Goal: Task Accomplishment & Management: Use online tool/utility

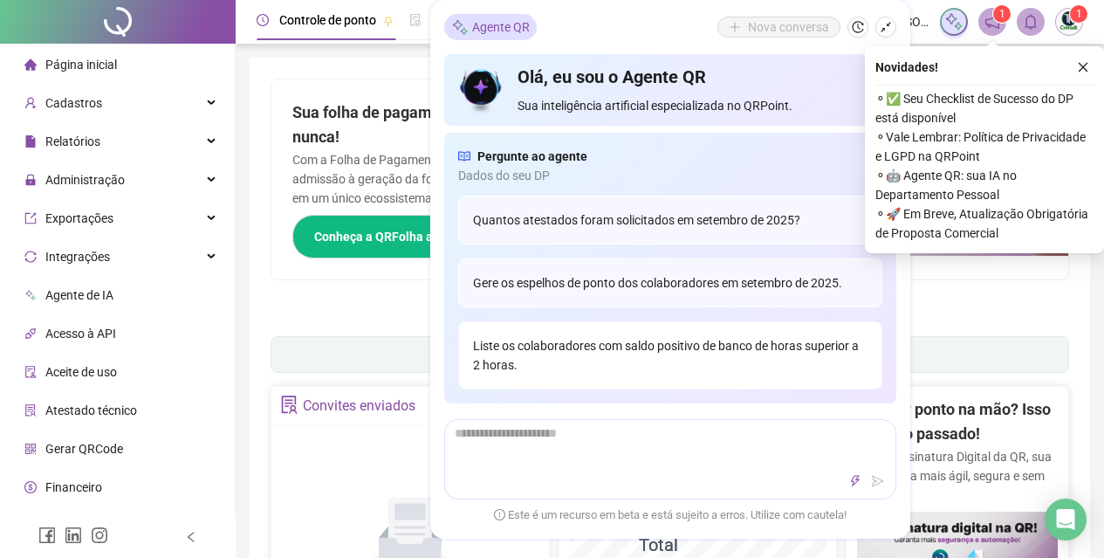
click at [695, 358] on div "Liste os colaboradores com saldo positivo de banco de horas superior a 2 horas." at bounding box center [670, 355] width 424 height 68
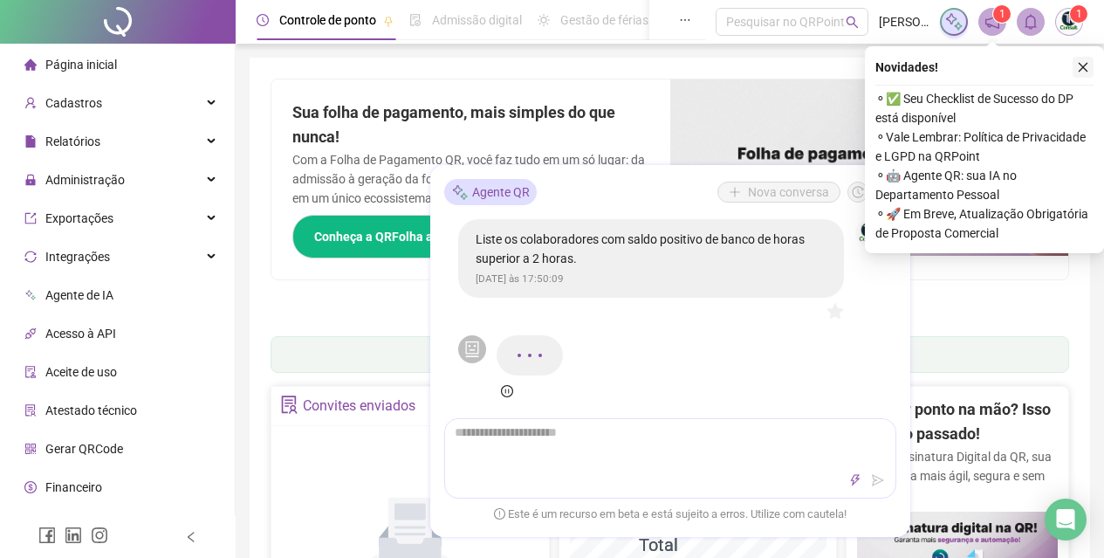
click at [1081, 61] on icon "close" at bounding box center [1083, 67] width 12 height 12
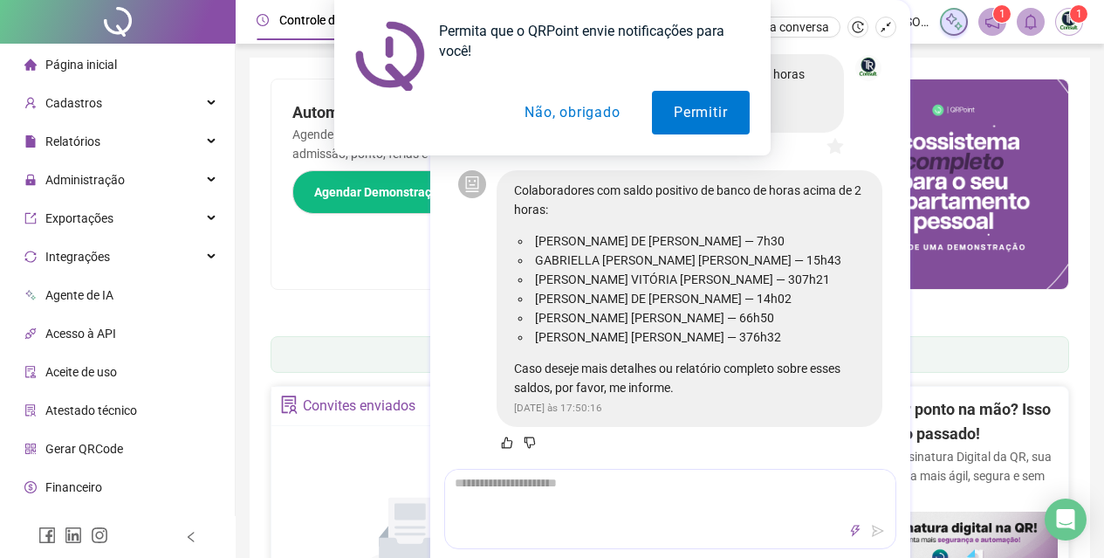
click at [559, 109] on button "Não, obrigado" at bounding box center [572, 113] width 139 height 44
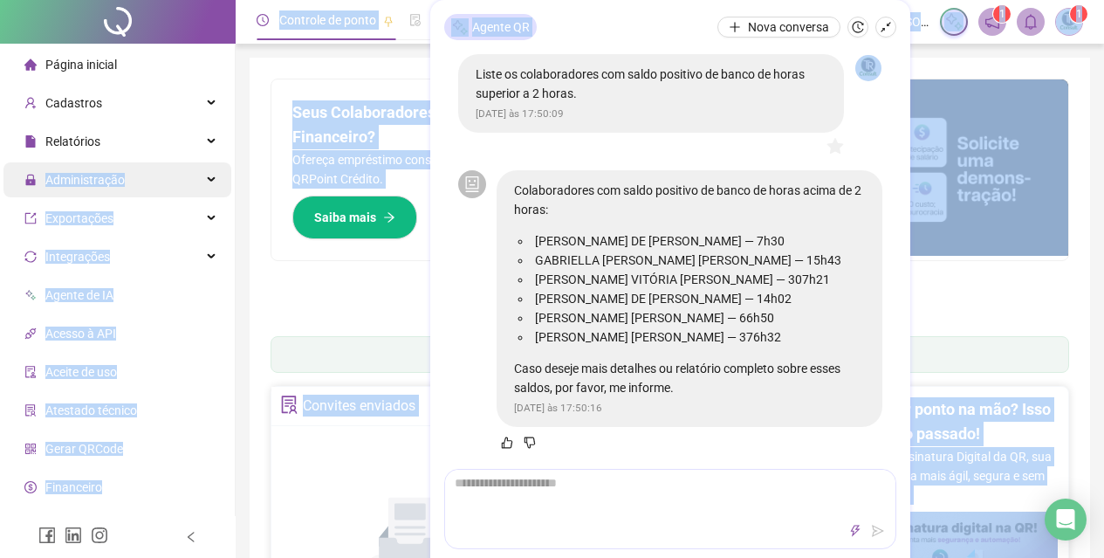
drag, startPoint x: 680, startPoint y: 4, endPoint x: 49, endPoint y: 182, distance: 655.4
click at [287, 289] on div "Pague o QRPoint com Cartão de Crédito Sua assinatura: mais segurança, prática e…" at bounding box center [670, 201] width 799 height 244
click at [1053, 292] on div "Pague o QRPoint com Cartão de Crédito Sua assinatura: mais segurança, prática e…" at bounding box center [670, 201] width 799 height 244
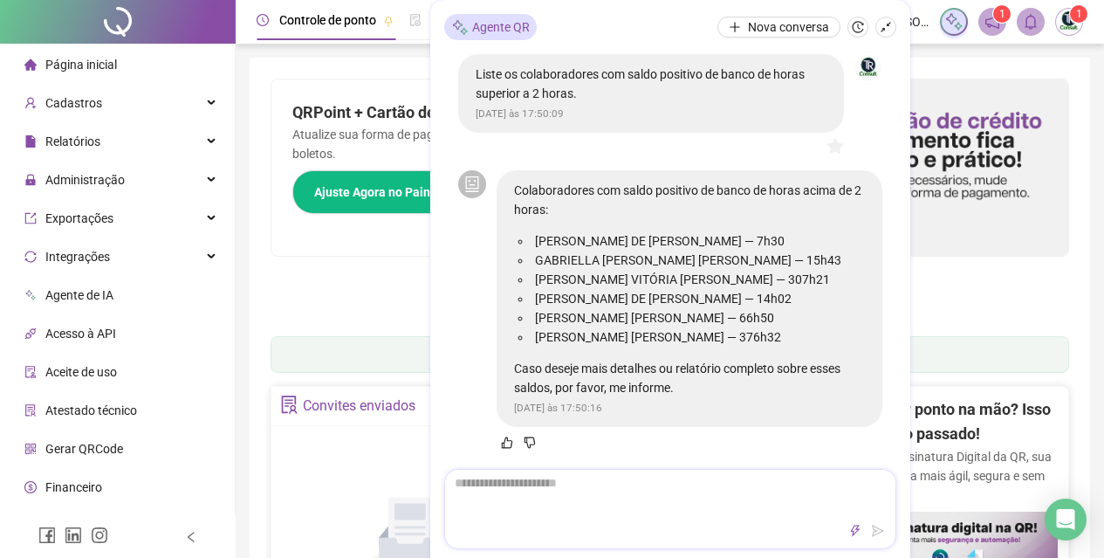
click at [668, 496] on textarea at bounding box center [670, 492] width 450 height 45
type textarea "*"
type textarea "**"
type textarea "***"
type textarea "****"
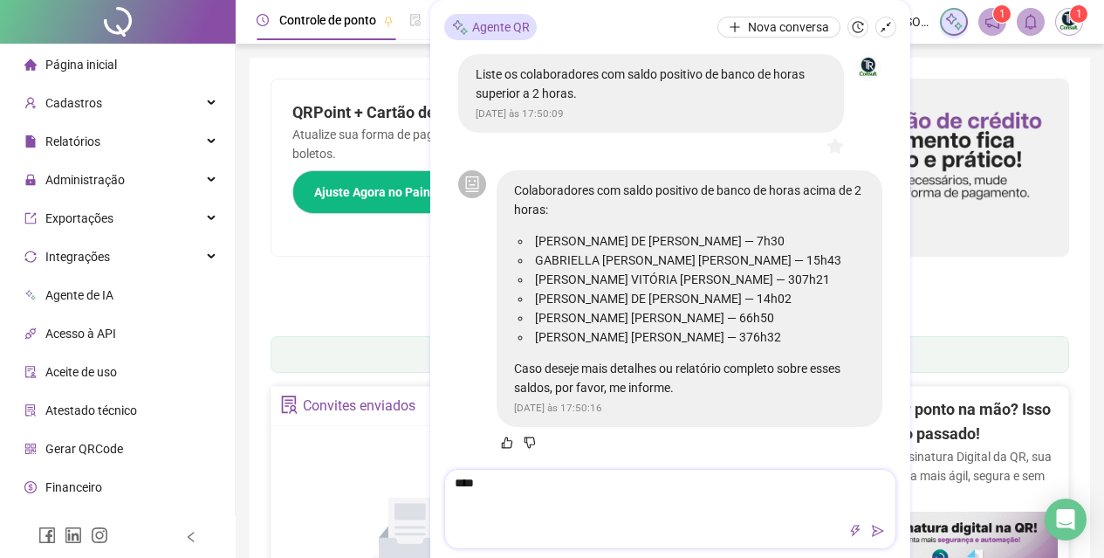
type textarea "*****"
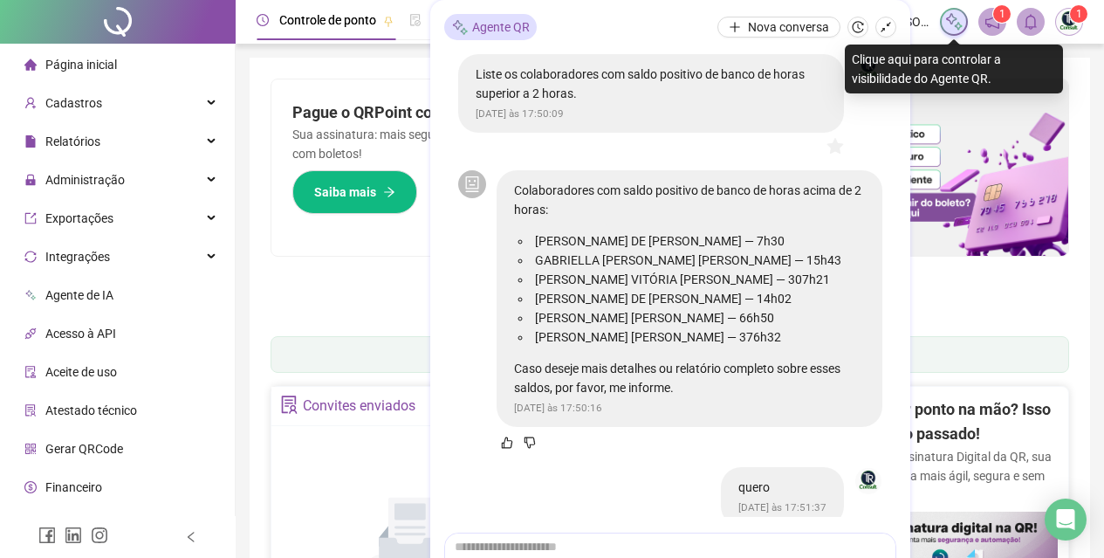
click at [960, 23] on img at bounding box center [953, 21] width 19 height 19
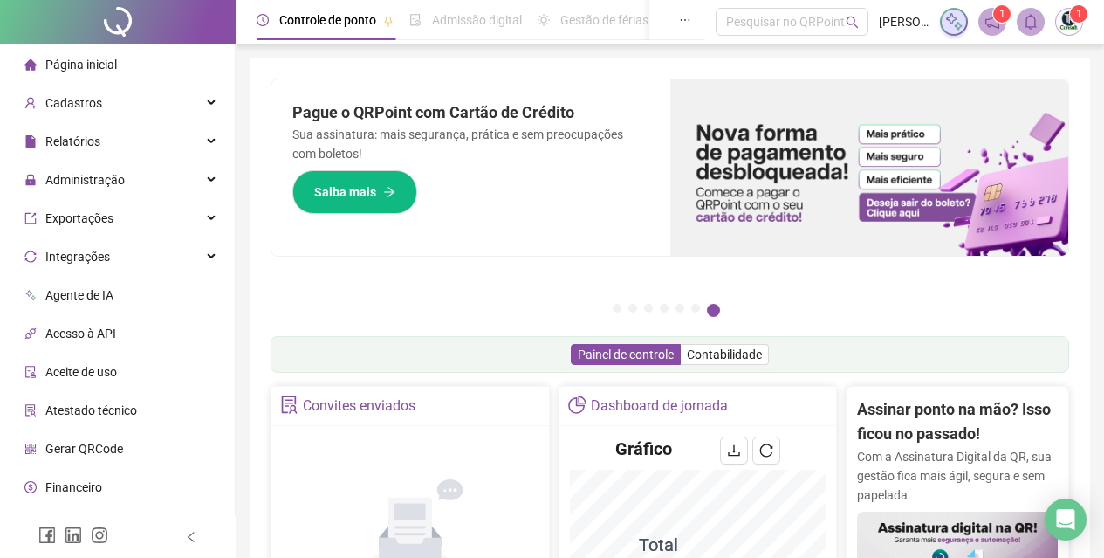
scroll to position [175, 0]
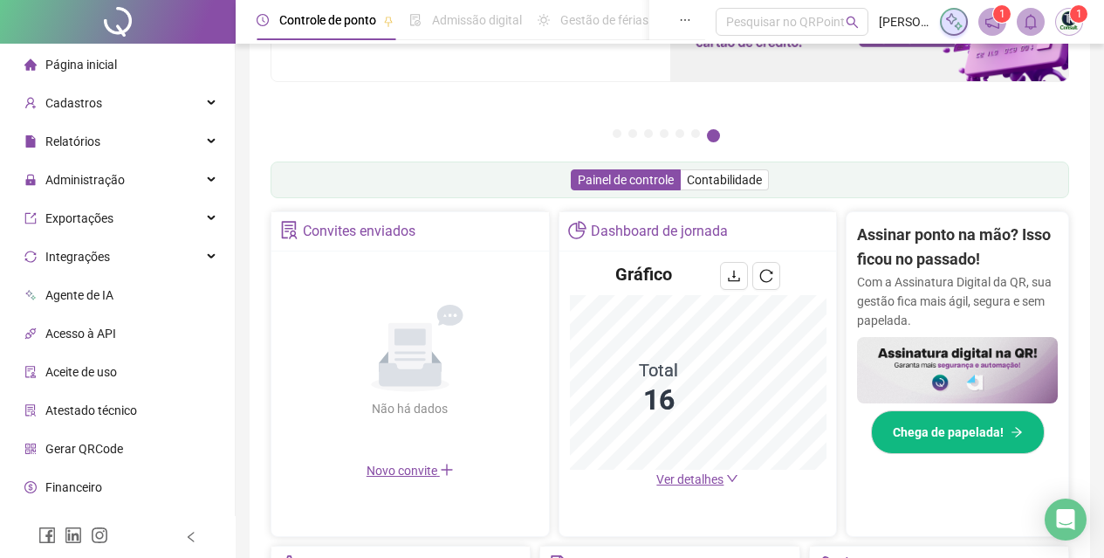
click at [674, 481] on span "Ver detalhes" at bounding box center [689, 479] width 67 height 14
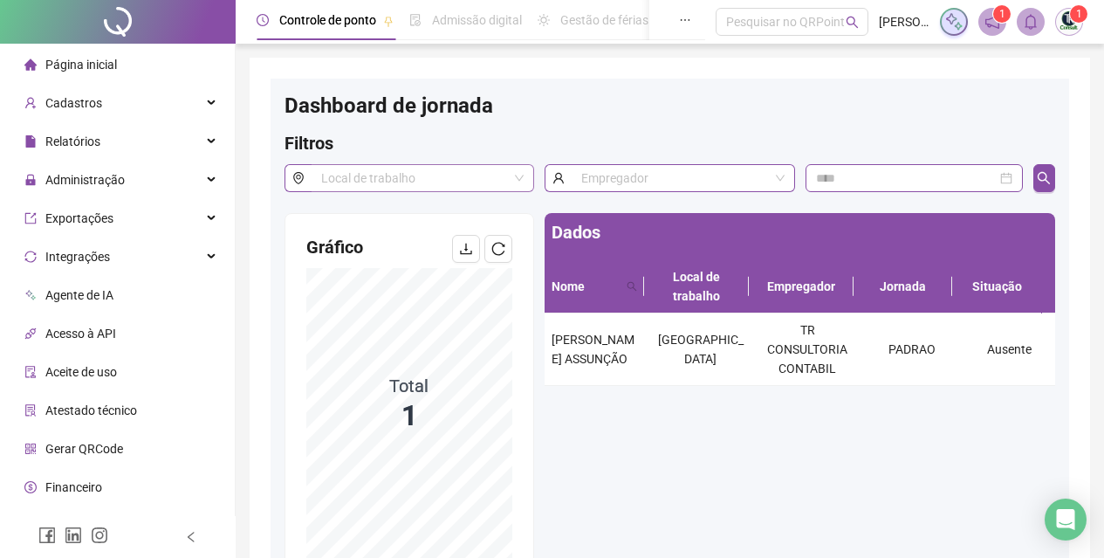
click at [515, 176] on span at bounding box center [422, 178] width 202 height 26
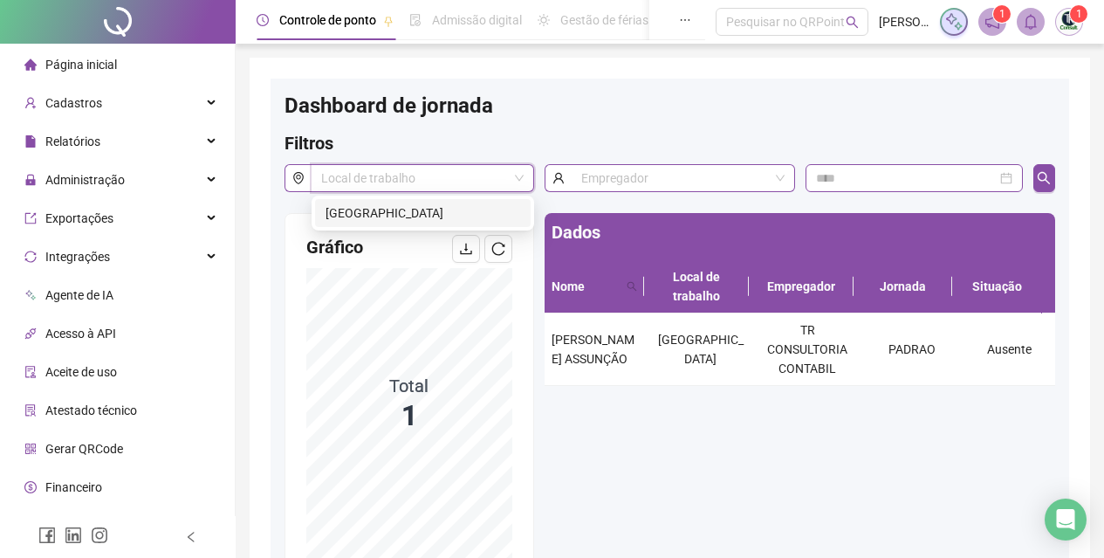
click at [518, 138] on div "Filtros" at bounding box center [670, 147] width 771 height 33
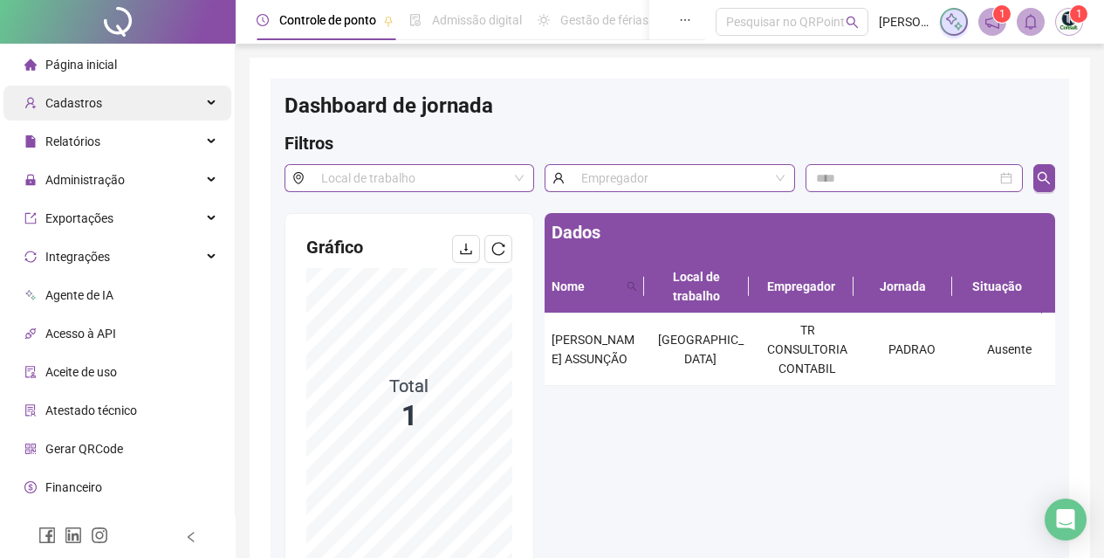
click at [64, 96] on span "Cadastros" at bounding box center [73, 103] width 57 height 14
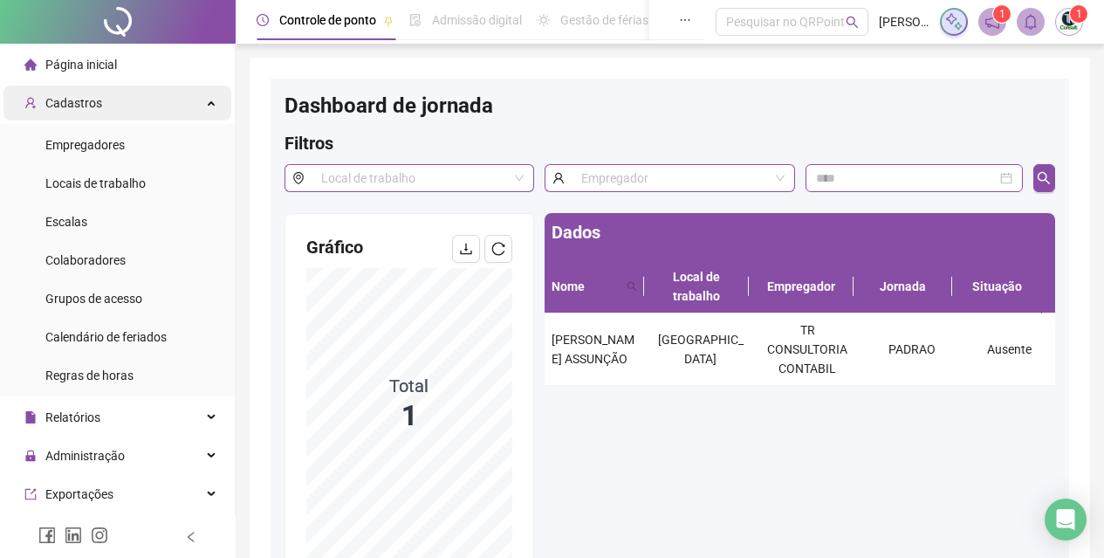
click at [84, 105] on span "Cadastros" at bounding box center [73, 103] width 57 height 14
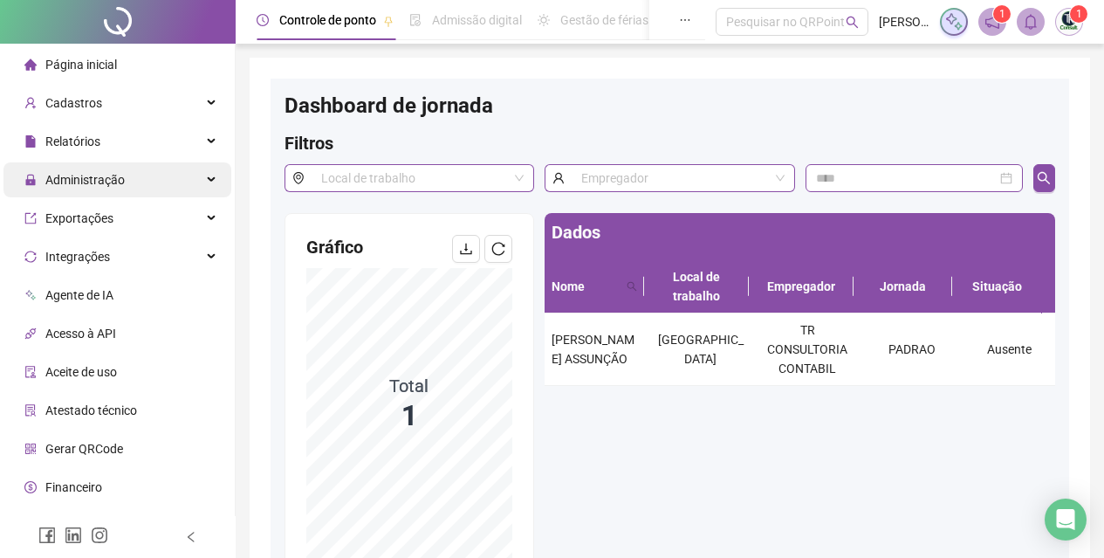
click at [78, 173] on span "Administração" at bounding box center [84, 180] width 79 height 14
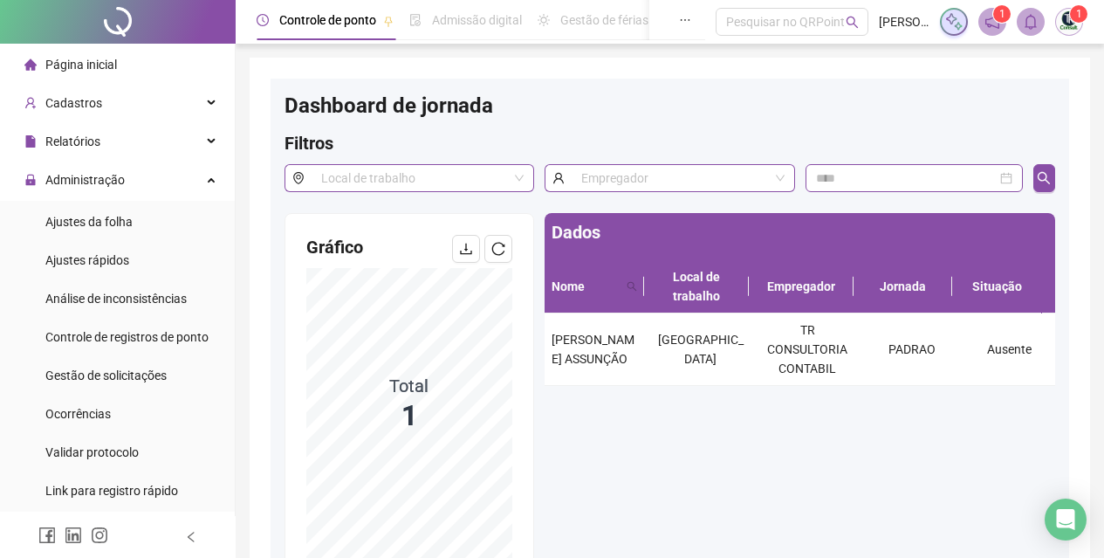
click at [97, 60] on span "Página inicial" at bounding box center [81, 65] width 72 height 14
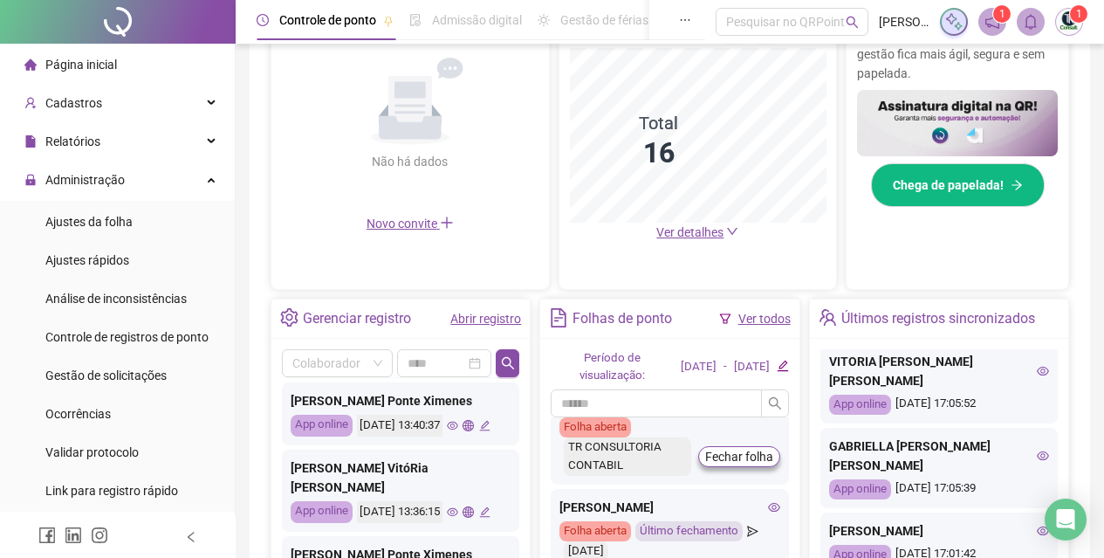
scroll to position [596, 0]
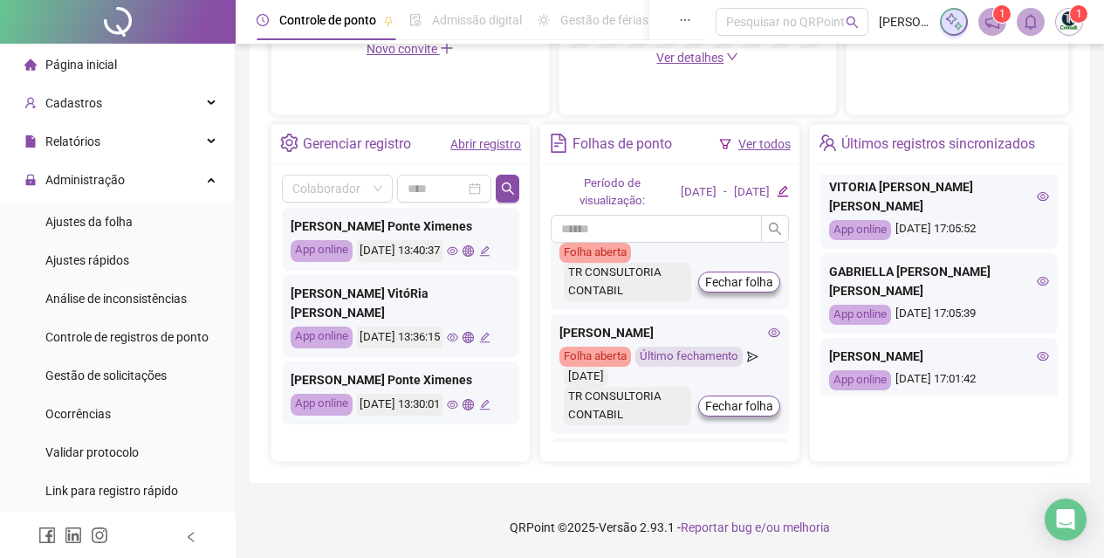
click at [751, 147] on link "Ver todos" at bounding box center [764, 144] width 52 height 14
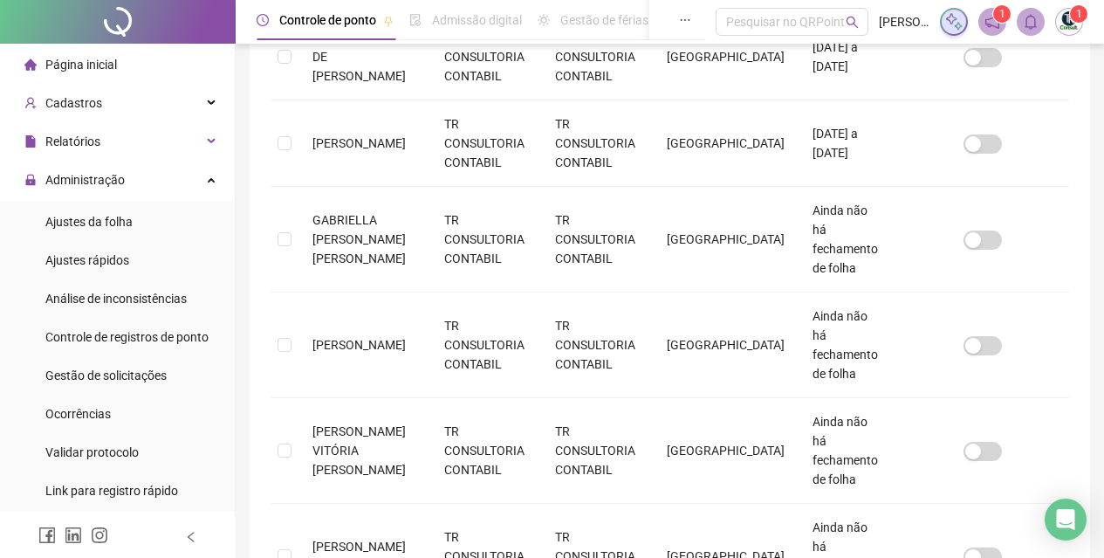
scroll to position [849, 0]
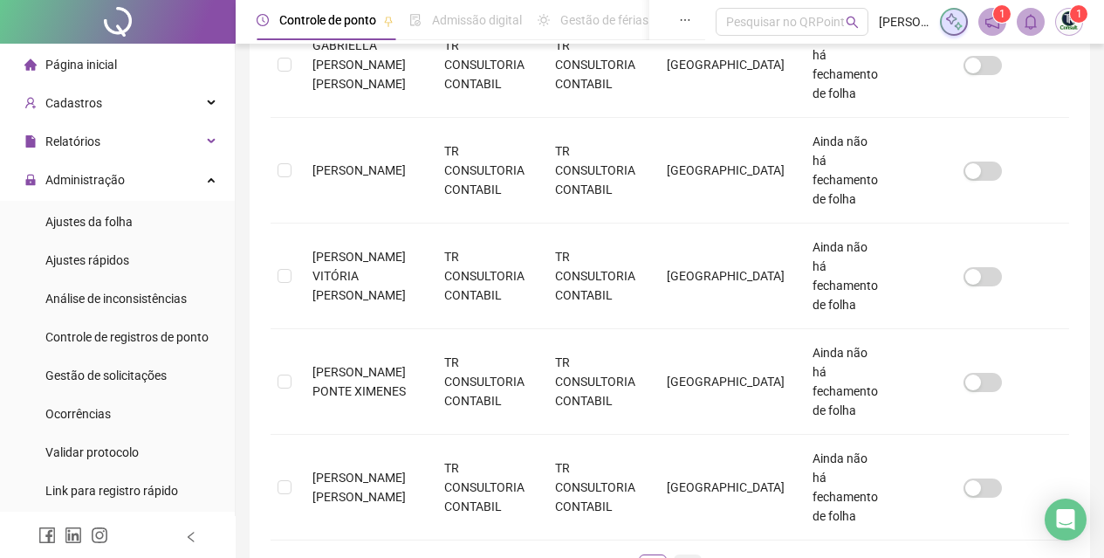
click at [694, 555] on link "2" at bounding box center [688, 568] width 26 height 26
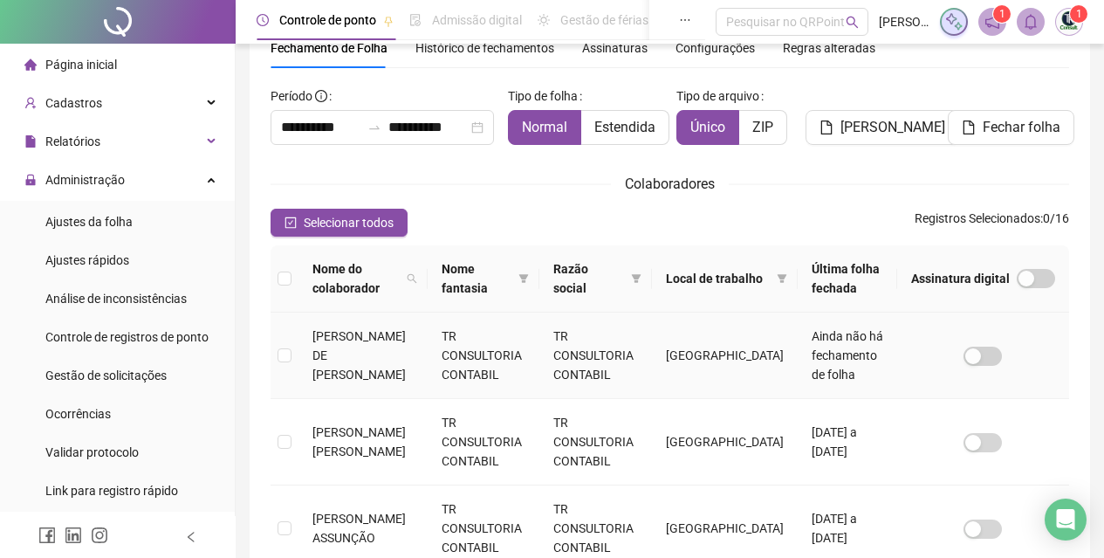
scroll to position [428, 0]
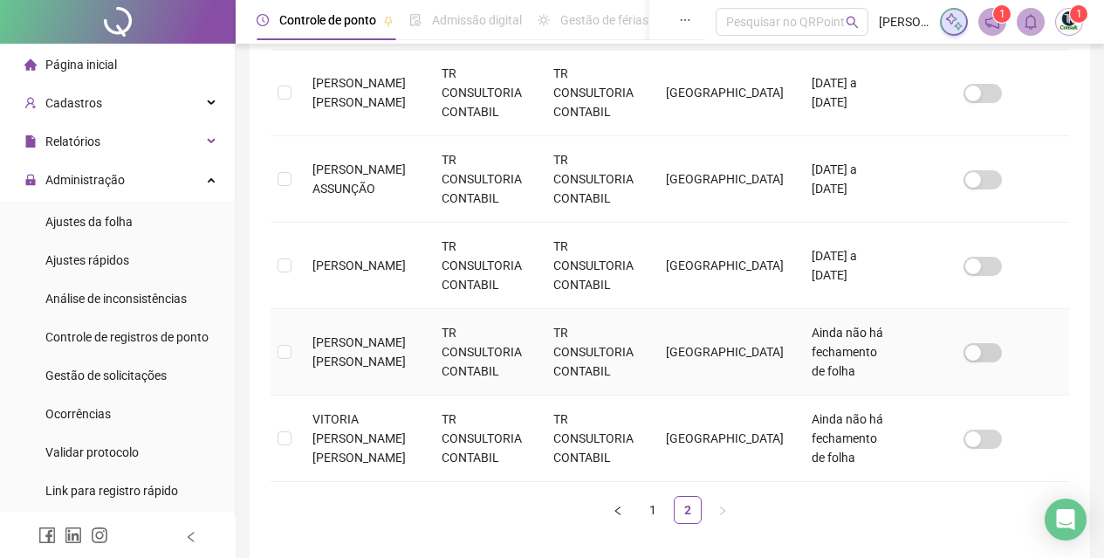
click at [394, 346] on span "[PERSON_NAME] [PERSON_NAME]" at bounding box center [358, 351] width 93 height 33
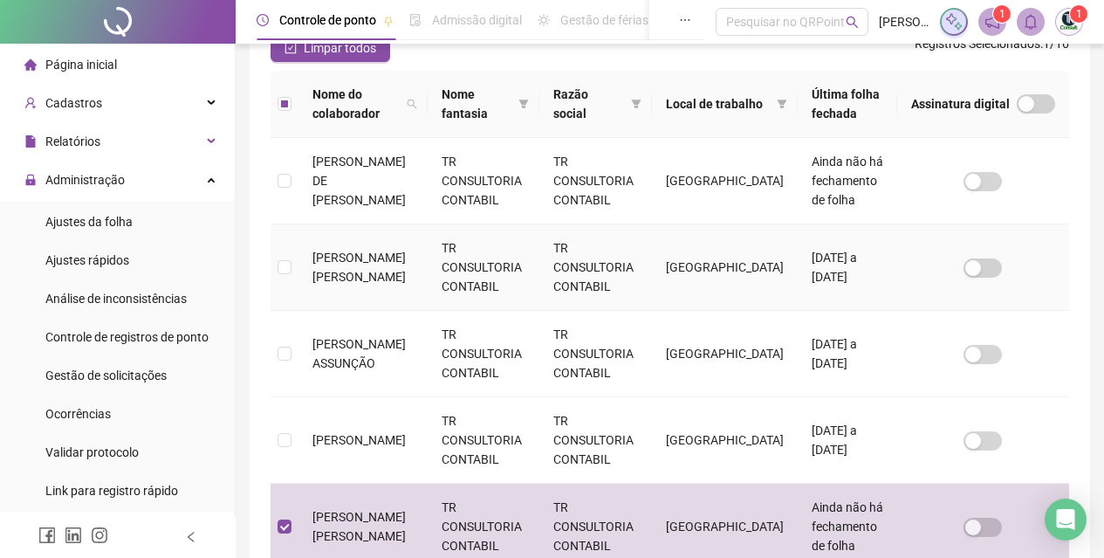
scroll to position [0, 0]
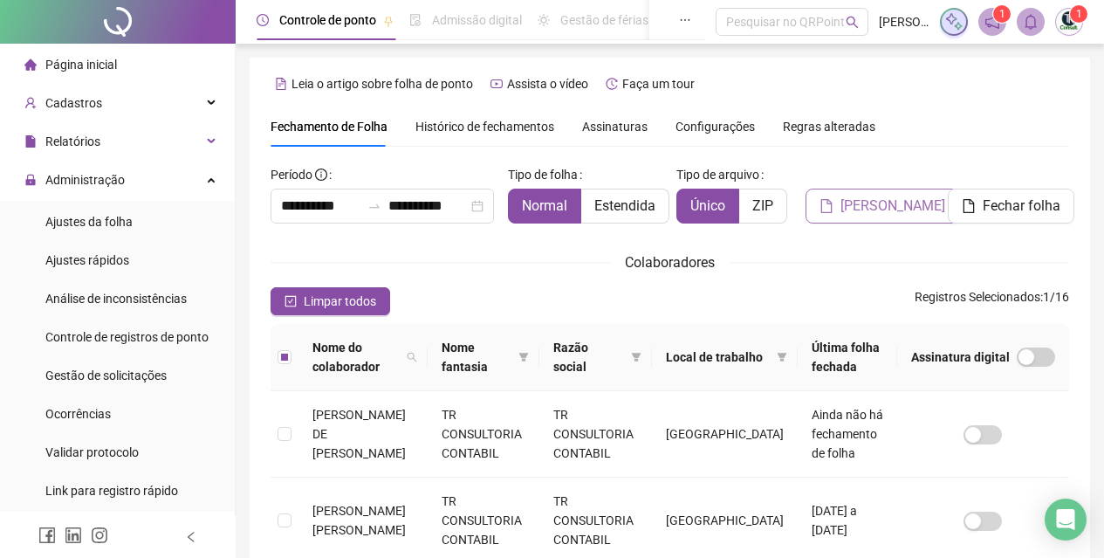
click at [872, 208] on span "[PERSON_NAME]" at bounding box center [892, 206] width 105 height 21
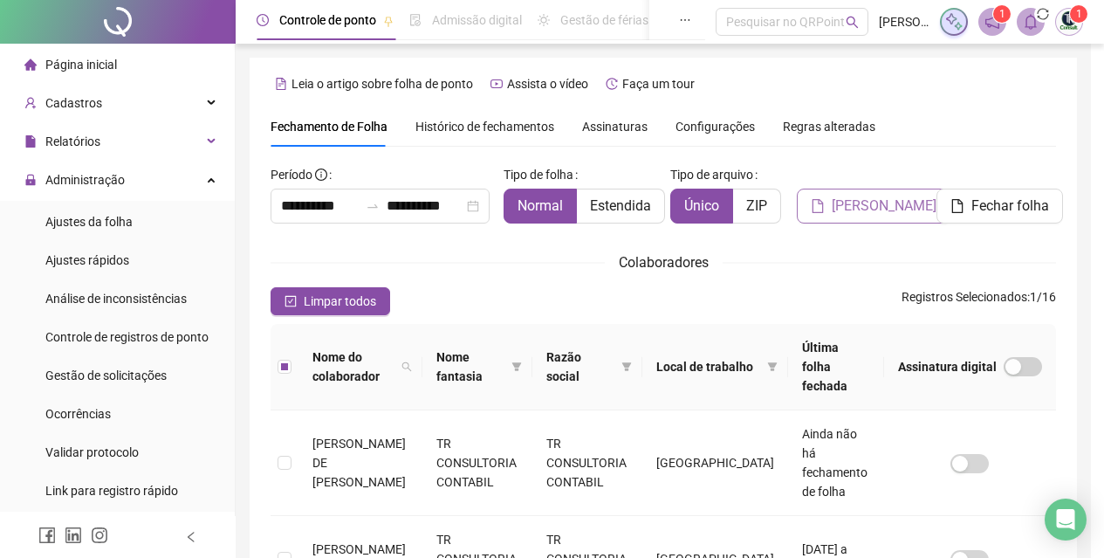
scroll to position [79, 0]
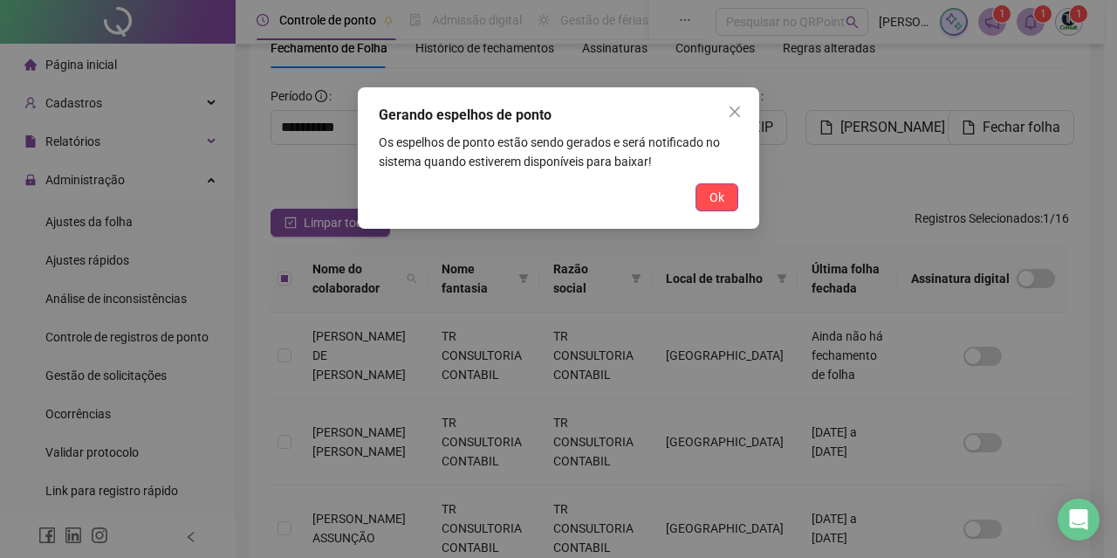
click at [718, 182] on div "Gerando espelhos de ponto Os espelhos de ponto estão sendo gerados e será notif…" at bounding box center [558, 157] width 401 height 141
click at [728, 194] on button "Ok" at bounding box center [717, 197] width 43 height 28
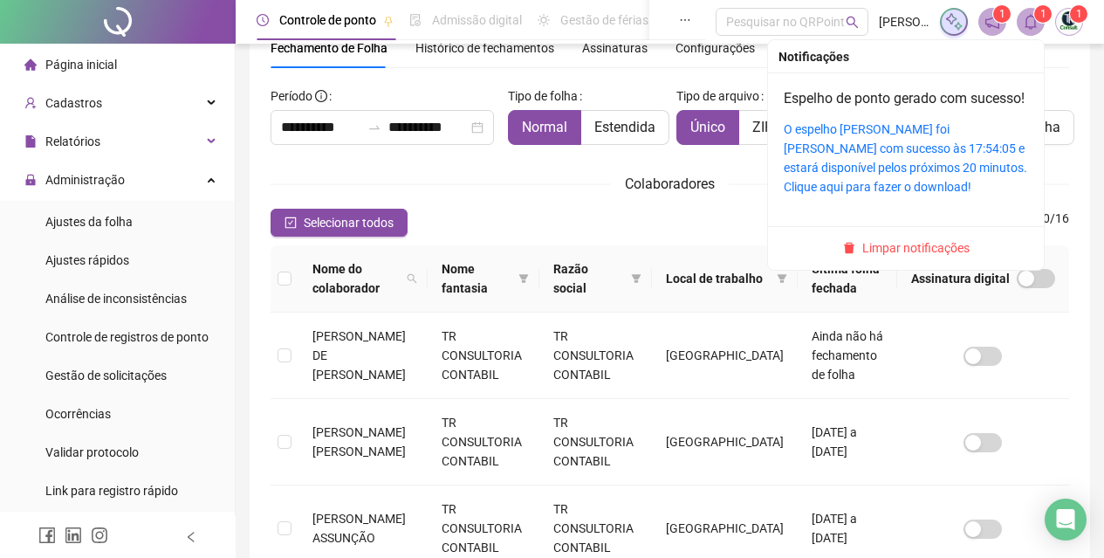
click at [1025, 17] on icon "bell" at bounding box center [1031, 22] width 16 height 16
click at [880, 257] on span "Limpar notificações" at bounding box center [915, 247] width 107 height 19
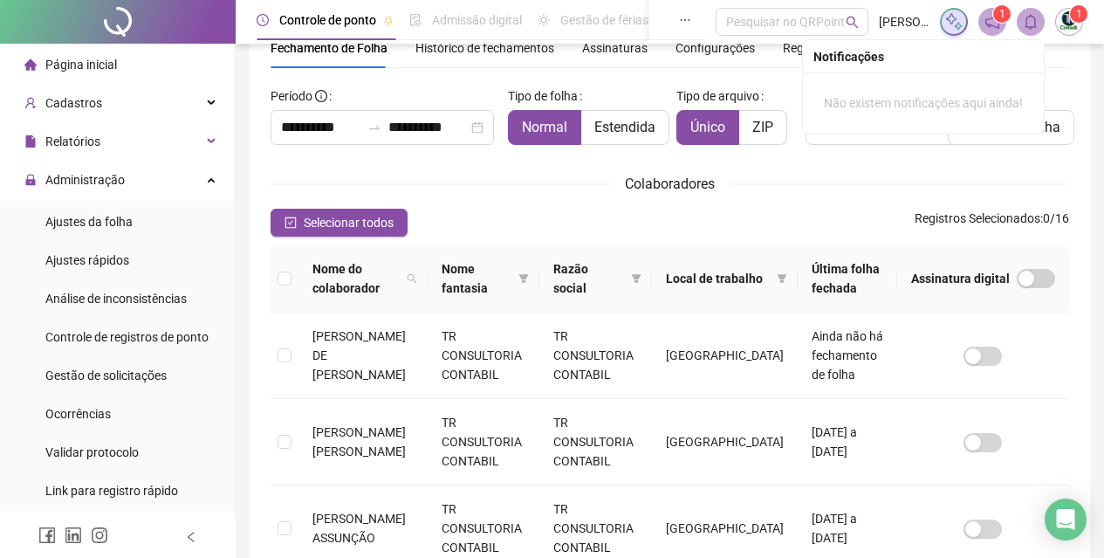
click at [1037, 28] on icon "bell" at bounding box center [1031, 22] width 16 height 16
click at [998, 20] on sup "1" at bounding box center [1001, 13] width 17 height 17
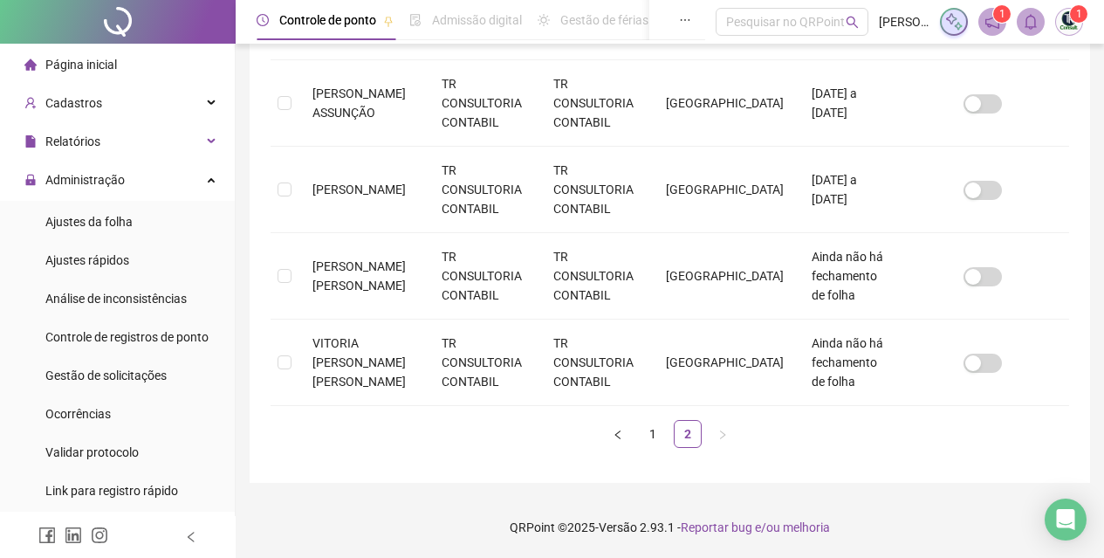
scroll to position [0, 0]
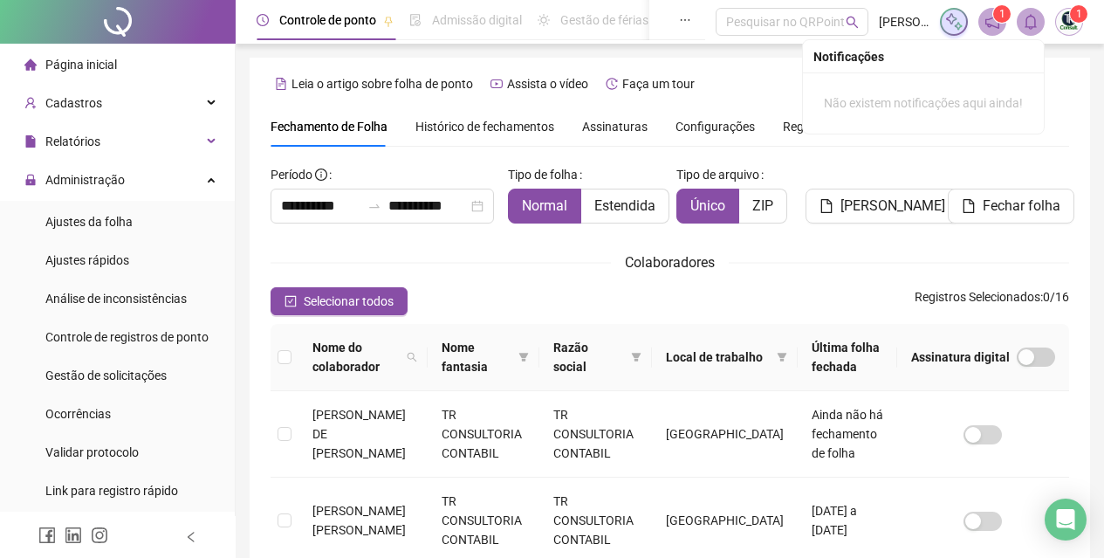
click at [1023, 13] on span at bounding box center [1031, 22] width 28 height 28
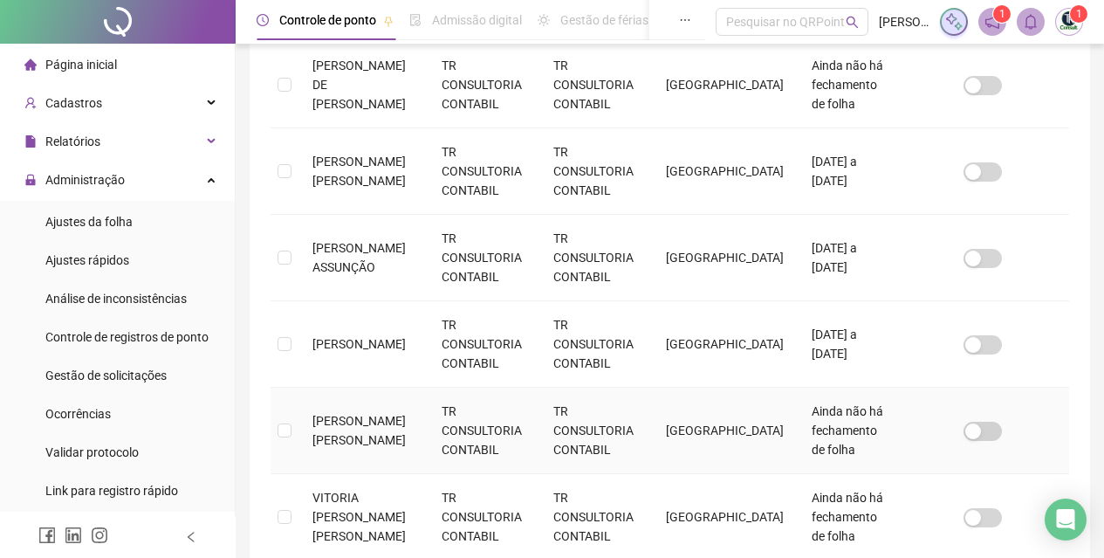
click at [986, 416] on td at bounding box center [983, 431] width 172 height 86
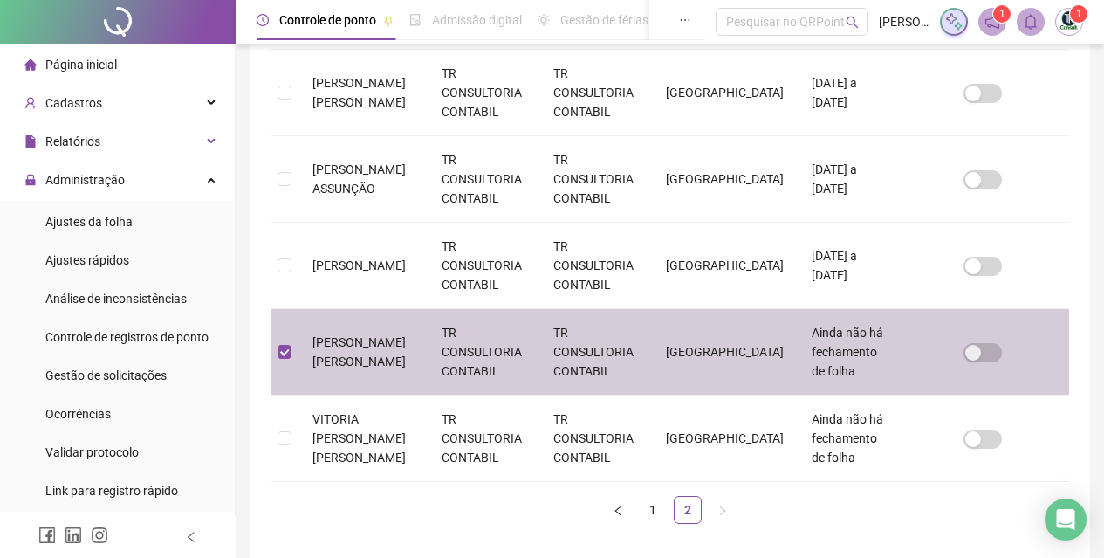
scroll to position [79, 0]
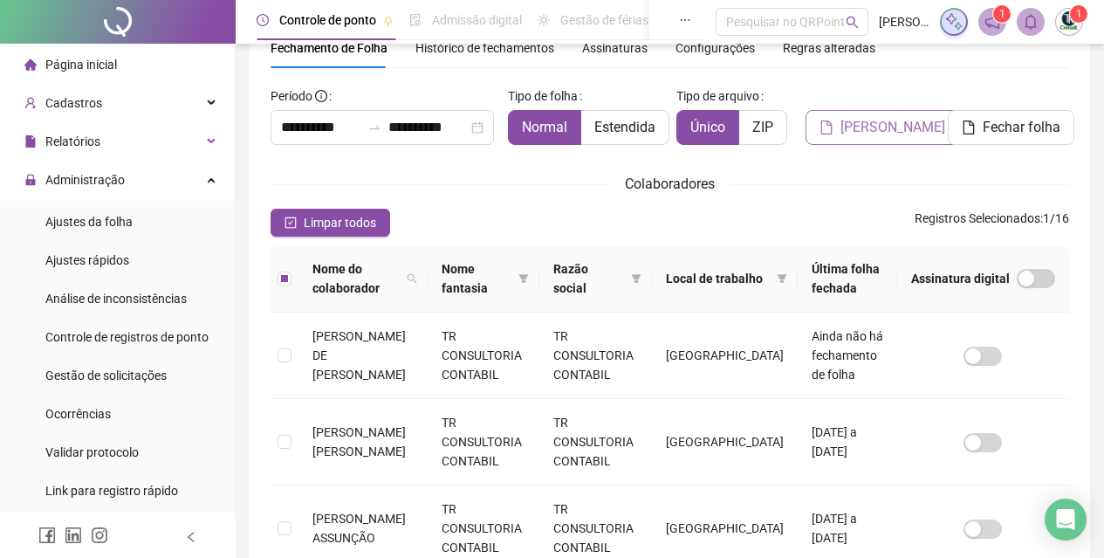
click at [869, 131] on span "[PERSON_NAME]" at bounding box center [892, 127] width 105 height 21
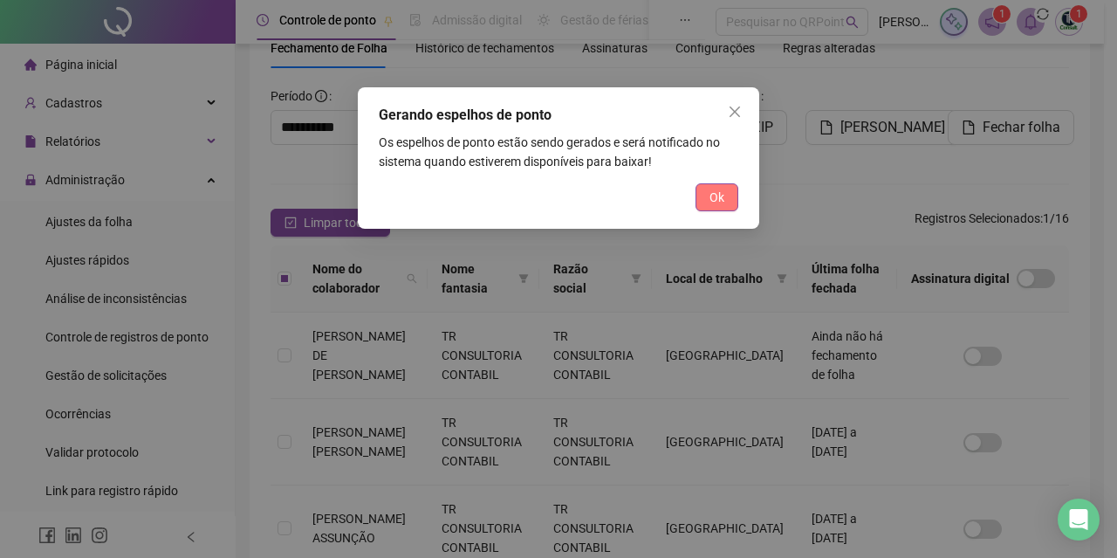
click at [705, 202] on button "Ok" at bounding box center [717, 197] width 43 height 28
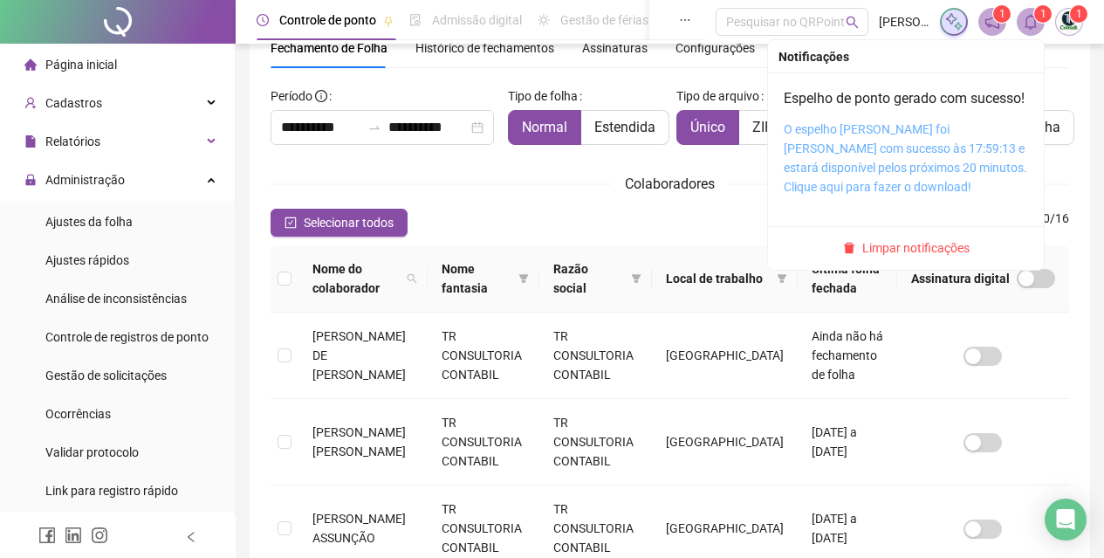
click at [880, 169] on link "O espelho [PERSON_NAME] foi [PERSON_NAME] com sucesso às 17:59:13 e estará disp…" at bounding box center [906, 158] width 244 height 72
